Goal: Find specific page/section: Find specific page/section

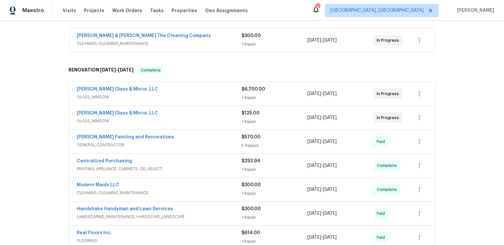
scroll to position [64, 0]
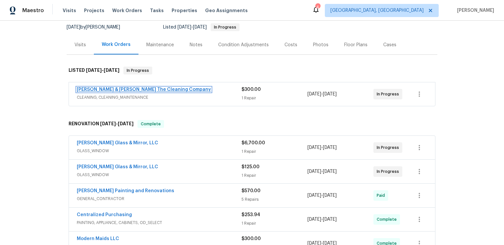
click at [185, 92] on link "[PERSON_NAME] & [PERSON_NAME] The Cleaning Company" at bounding box center [144, 89] width 134 height 5
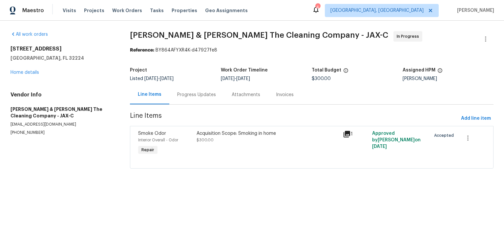
click at [211, 104] on div "Progress Updates" at bounding box center [196, 94] width 54 height 19
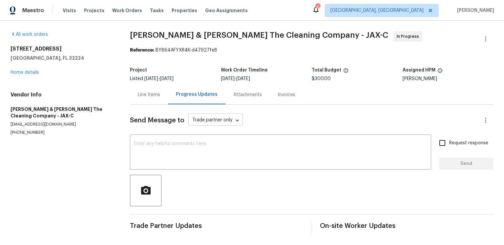
scroll to position [40, 0]
click at [157, 92] on div "Line Items" at bounding box center [149, 95] width 22 height 7
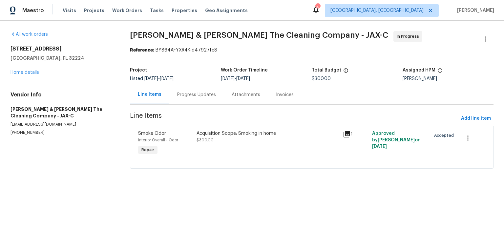
click at [350, 137] on icon at bounding box center [347, 134] width 7 height 7
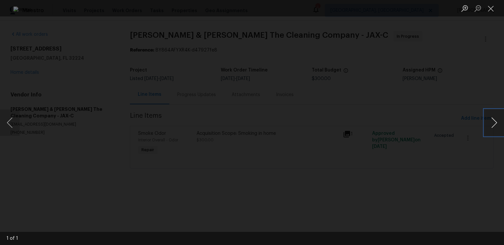
click at [503, 126] on button "Next image" at bounding box center [494, 123] width 20 height 26
click at [491, 7] on button "Close lightbox" at bounding box center [490, 8] width 13 height 11
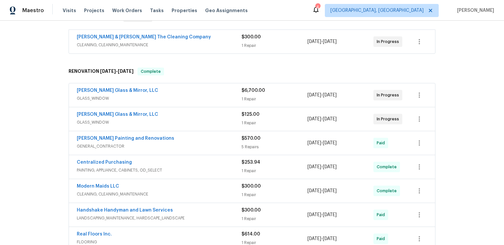
scroll to position [168, 0]
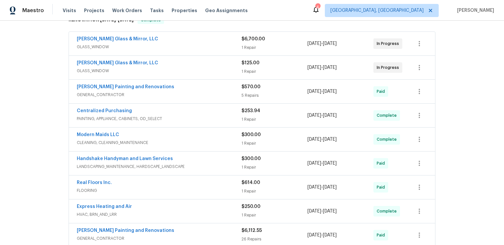
click at [125, 79] on div "[PERSON_NAME] Glass & Mirror, LLC GLASS_WINDOW $125.00 1 Repair [DATE] - [DATE]…" at bounding box center [252, 68] width 366 height 24
click at [127, 41] on link "[PERSON_NAME] Glass & Mirror, LLC" at bounding box center [117, 39] width 81 height 5
